Goal: Task Accomplishment & Management: Manage account settings

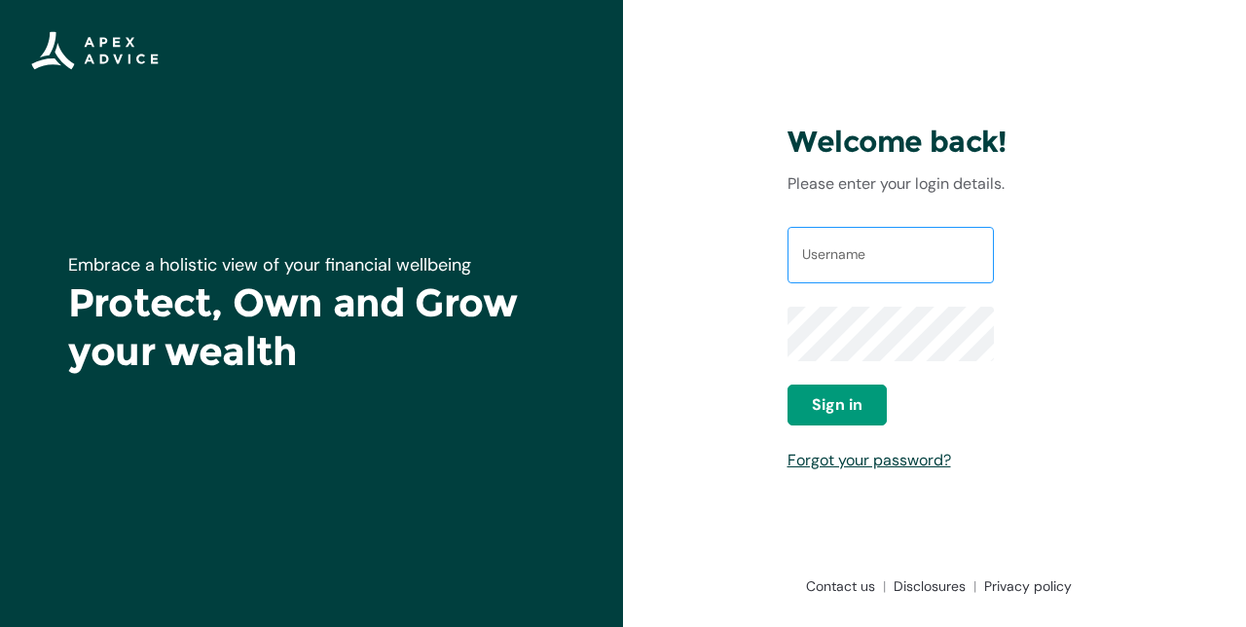
click at [883, 283] on input "Username" at bounding box center [890, 255] width 206 height 56
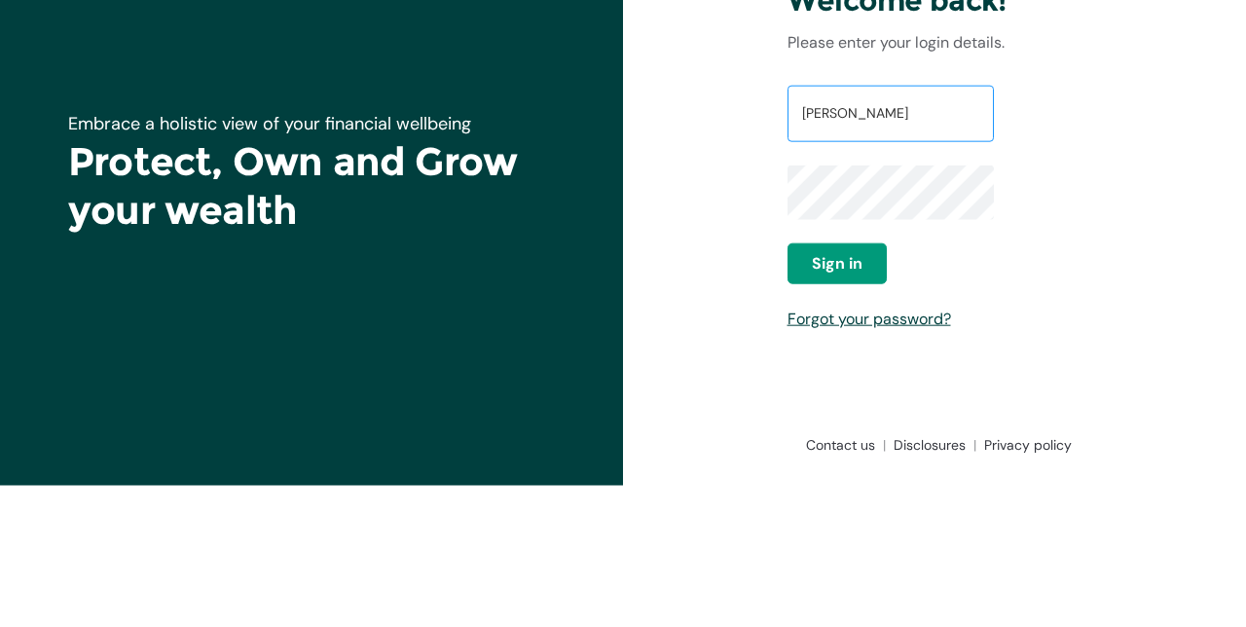
type input "Kevin Dempsey"
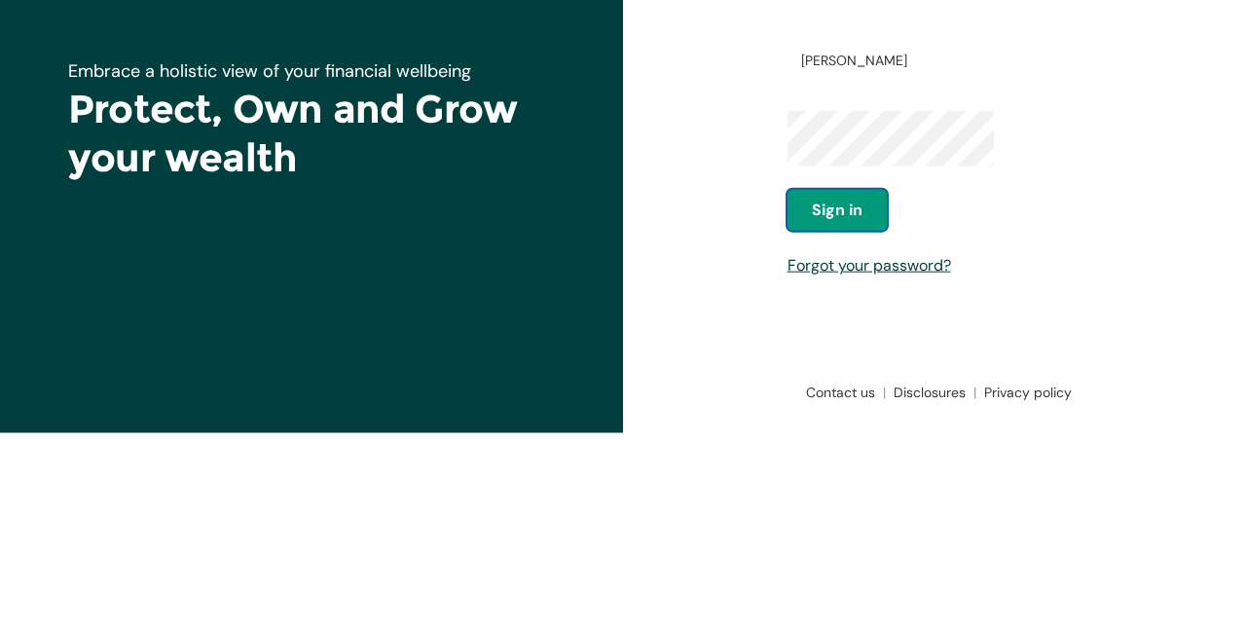
click at [855, 416] on span "Sign in" at bounding box center [837, 403] width 51 height 23
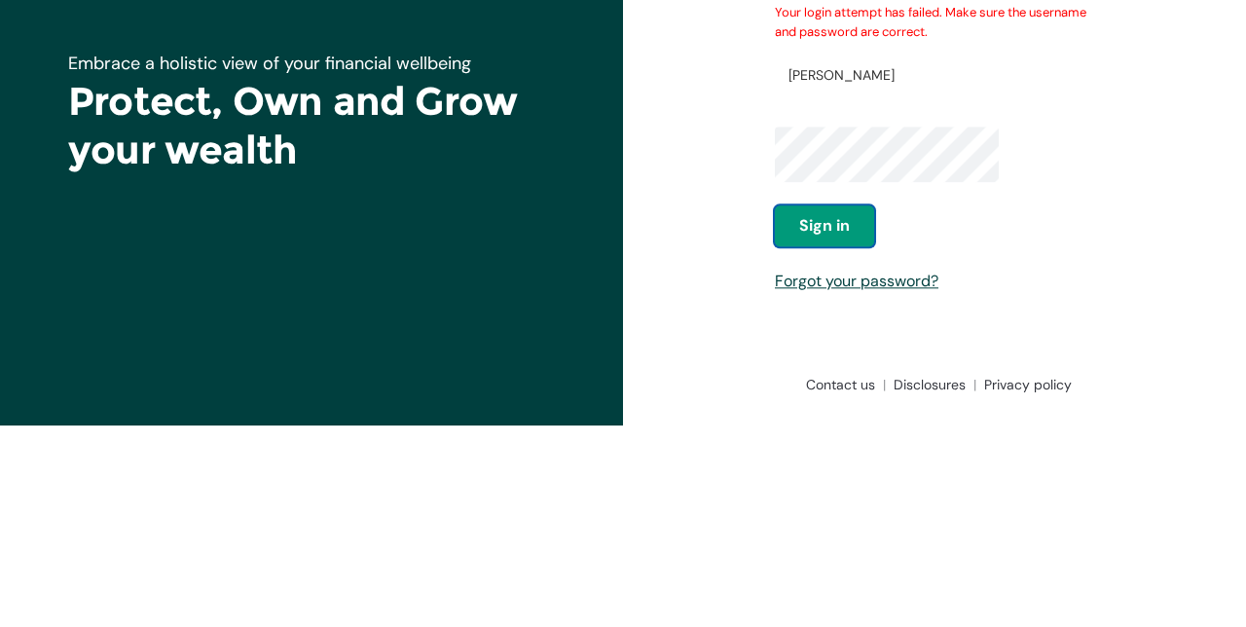
click at [831, 448] on button "Sign in" at bounding box center [824, 427] width 99 height 41
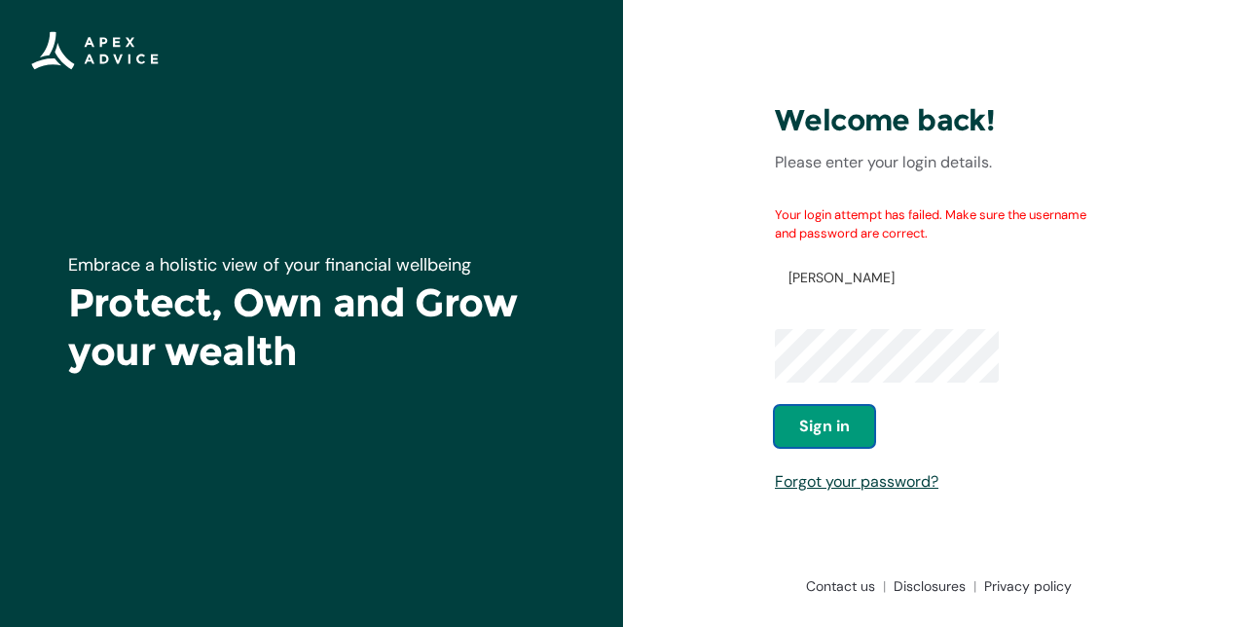
click at [838, 447] on button "Sign in" at bounding box center [824, 426] width 99 height 41
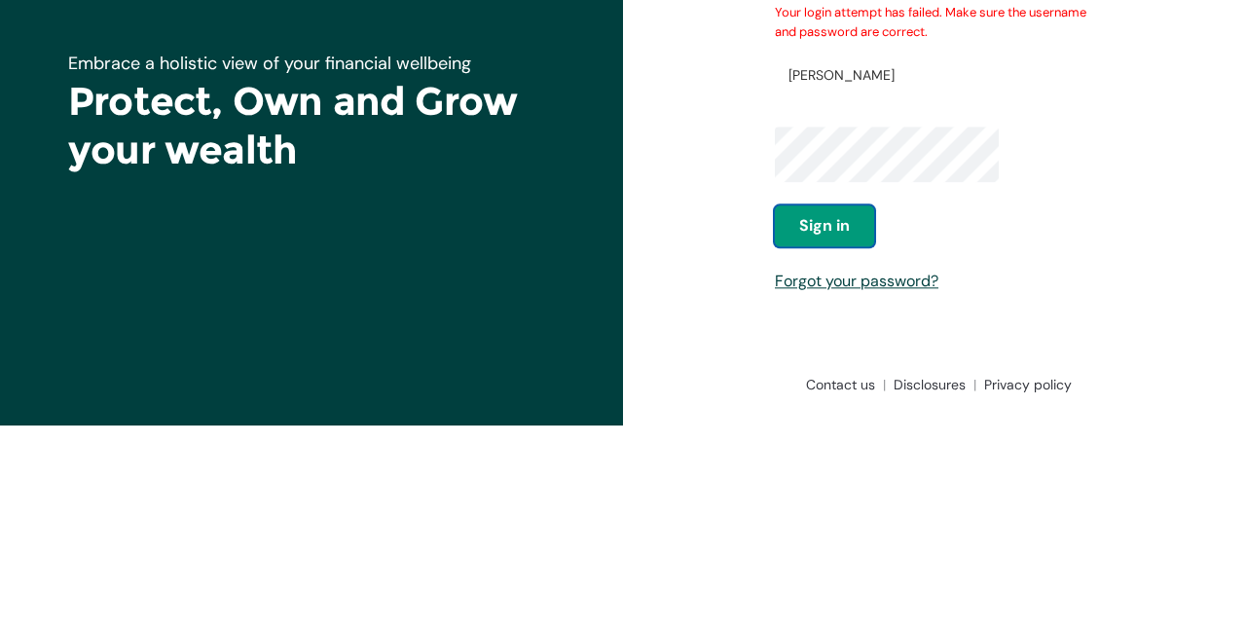
click at [818, 448] on button "Sign in" at bounding box center [824, 427] width 99 height 41
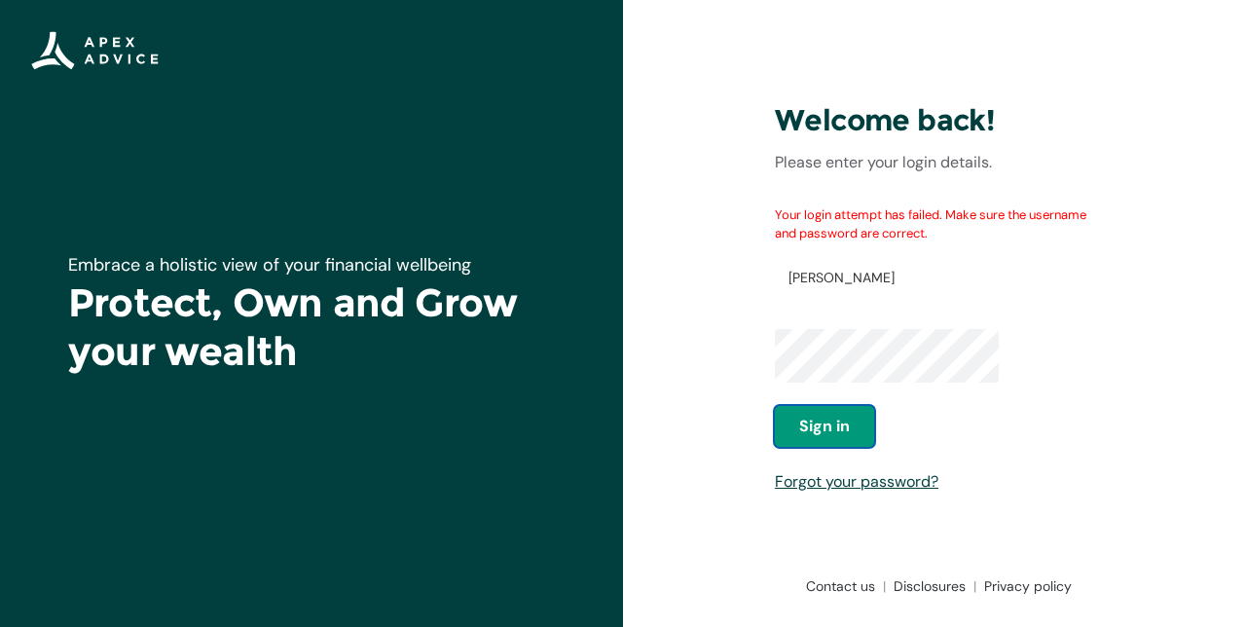
click at [830, 447] on button "Sign in" at bounding box center [824, 426] width 99 height 41
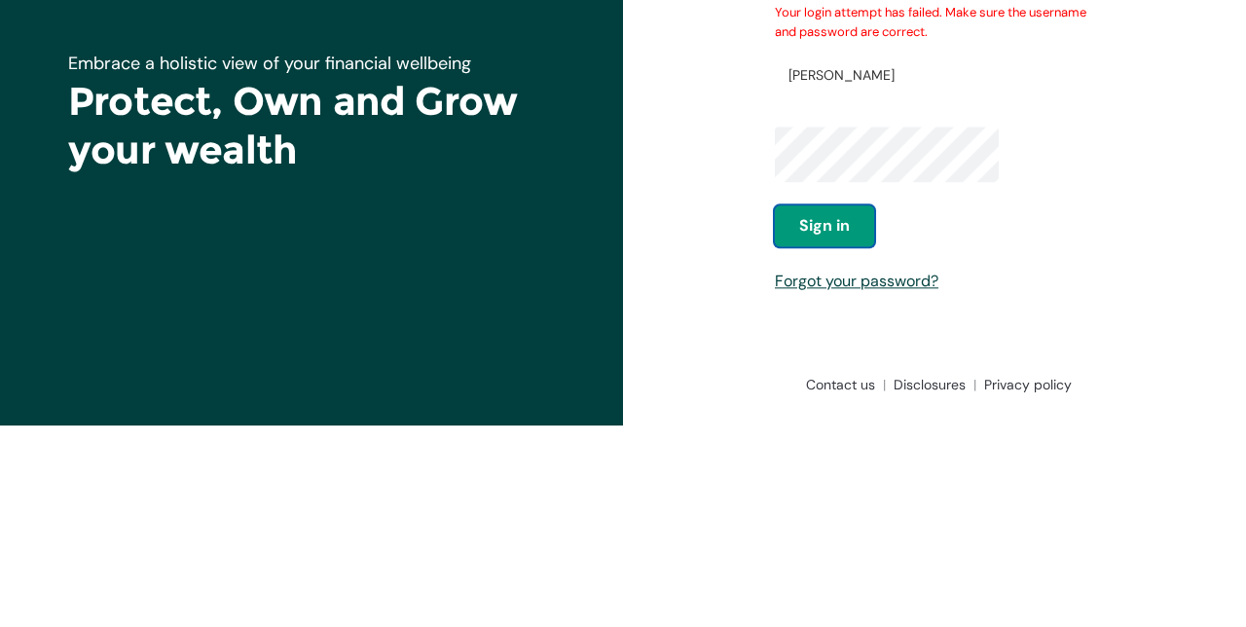
click at [829, 448] on button "Sign in" at bounding box center [824, 427] width 99 height 41
click at [820, 439] on span "Sign in" at bounding box center [824, 427] width 51 height 23
click at [890, 492] on link "Forgot your password?" at bounding box center [857, 482] width 164 height 20
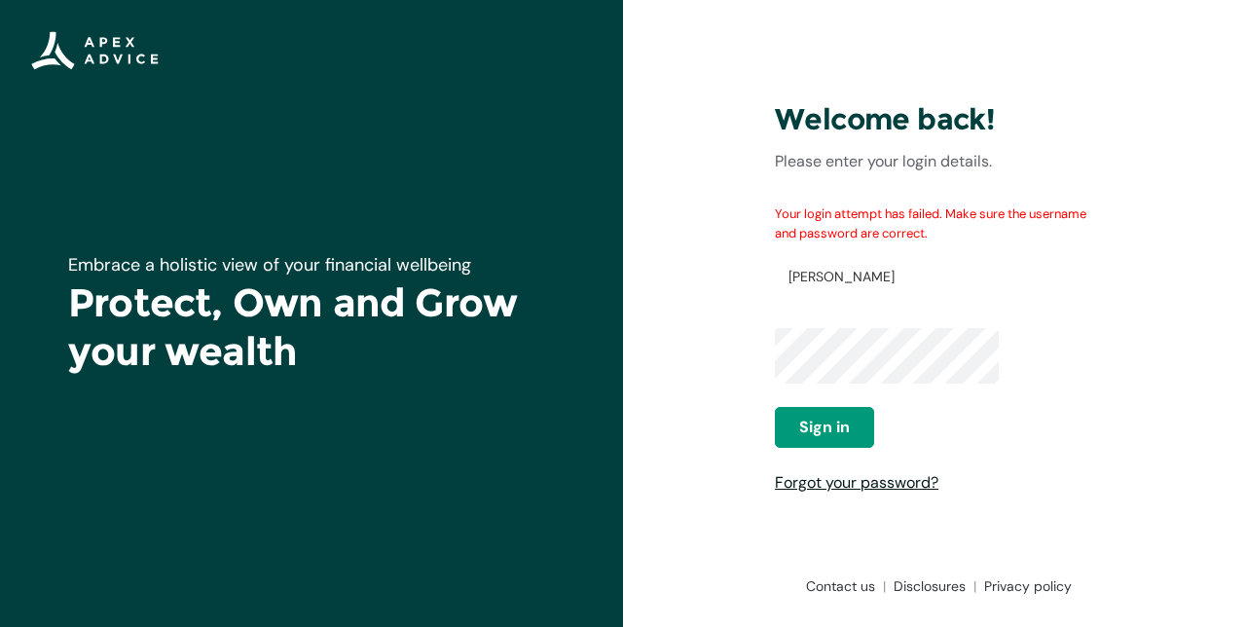
scroll to position [36, 0]
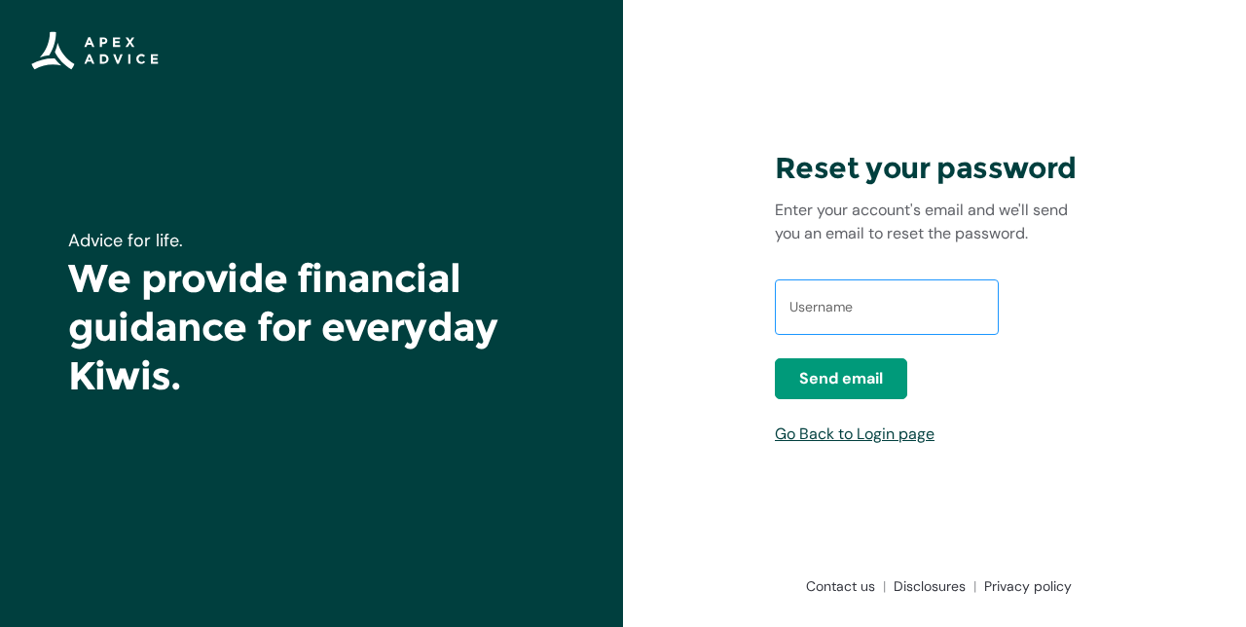
click at [907, 336] on input "text" at bounding box center [887, 307] width 224 height 56
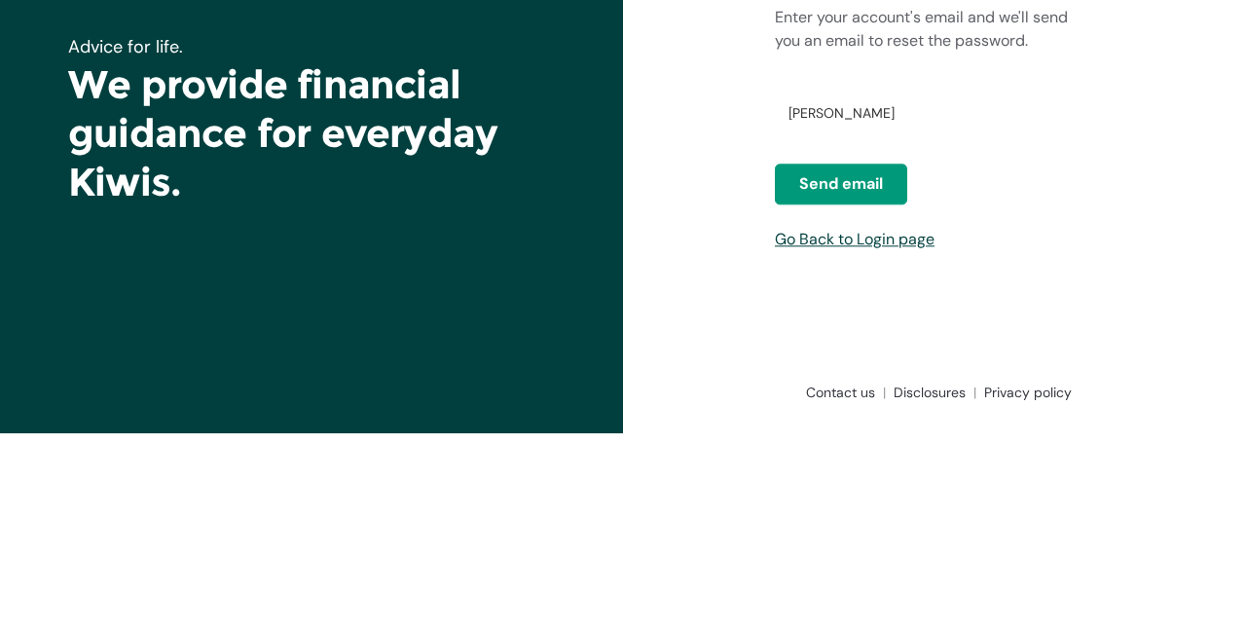
click at [865, 389] on span "Send email" at bounding box center [841, 377] width 84 height 23
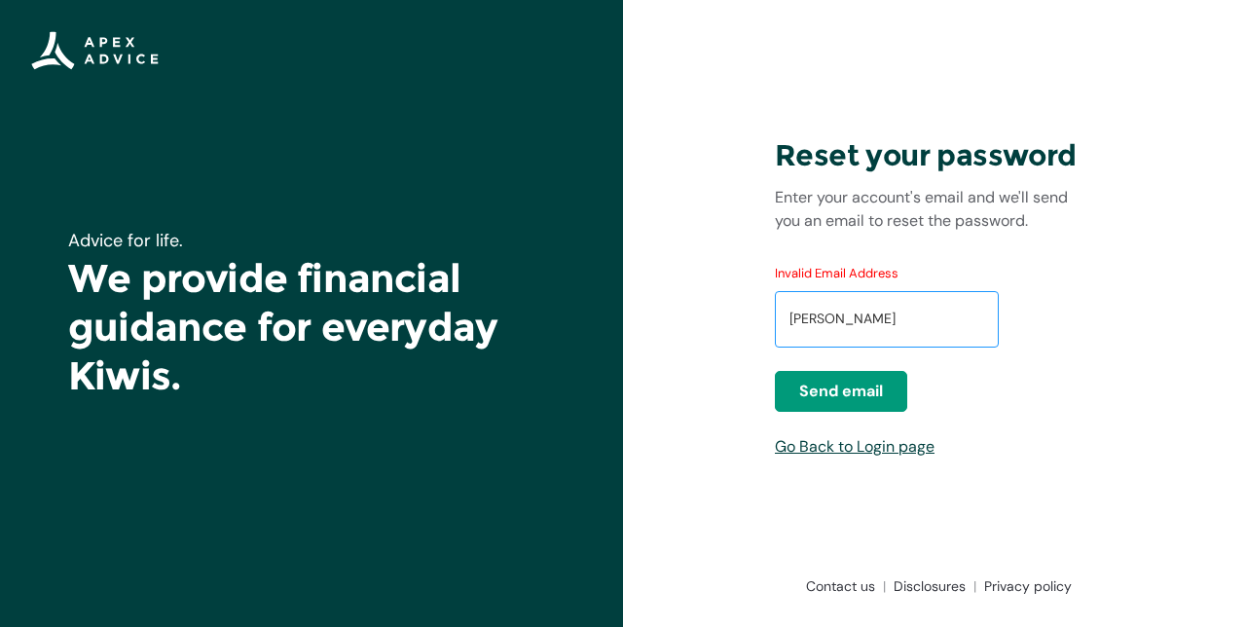
click at [952, 347] on input "Kevin Dempsey" at bounding box center [887, 319] width 224 height 56
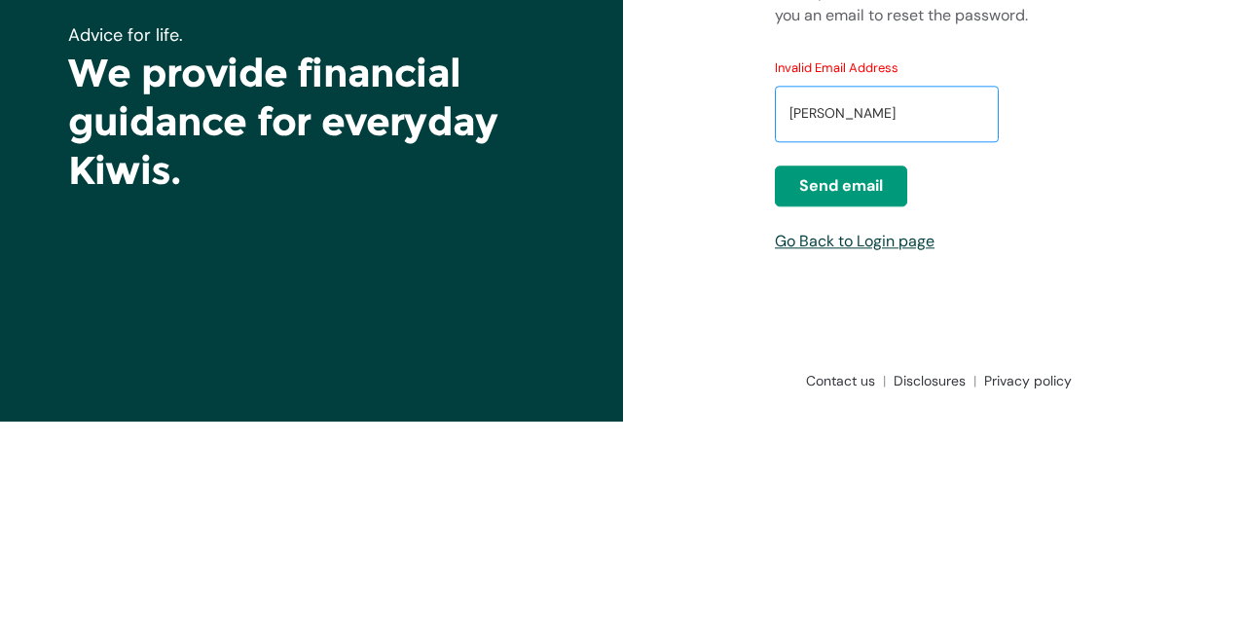
type input "Kevi"
type input "kevindempsey@hotmail.co.nz"
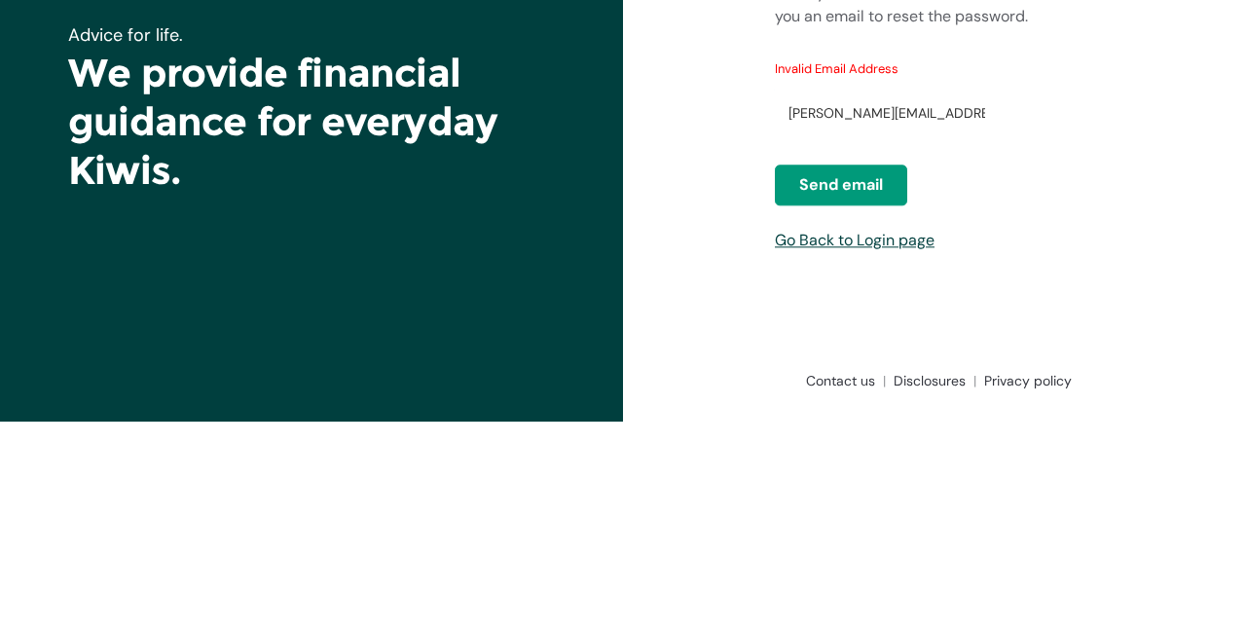
click at [849, 402] on span "Send email" at bounding box center [841, 390] width 84 height 23
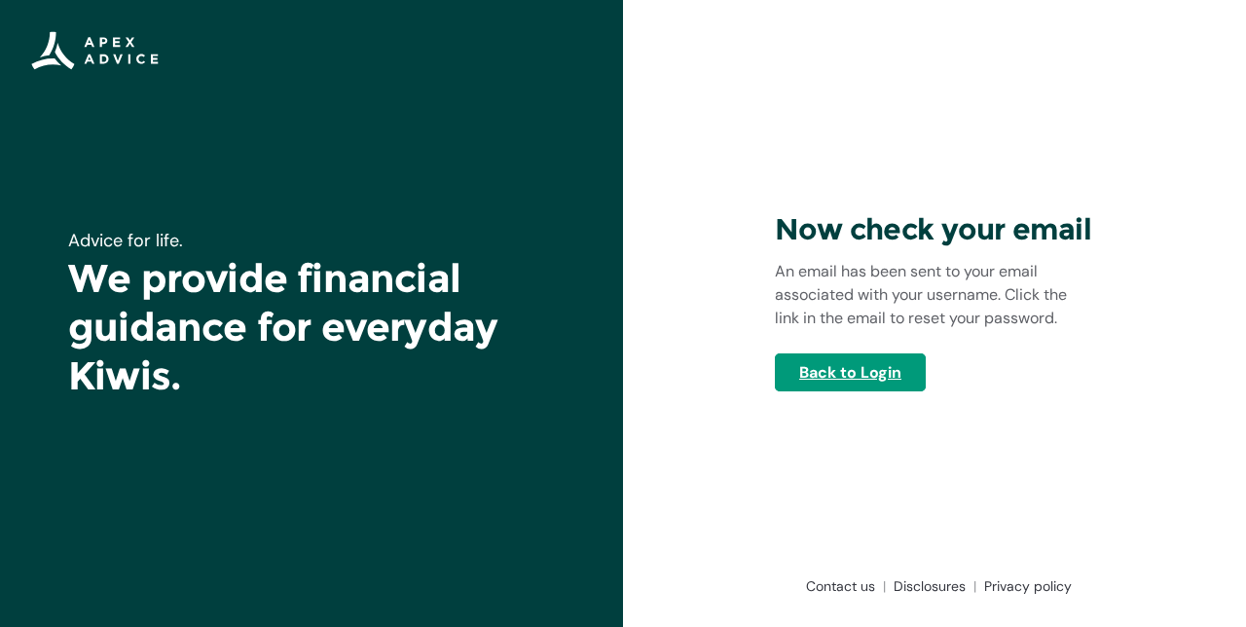
click at [869, 391] on link "Back to Login" at bounding box center [850, 372] width 151 height 38
